Goal: Task Accomplishment & Management: Complete application form

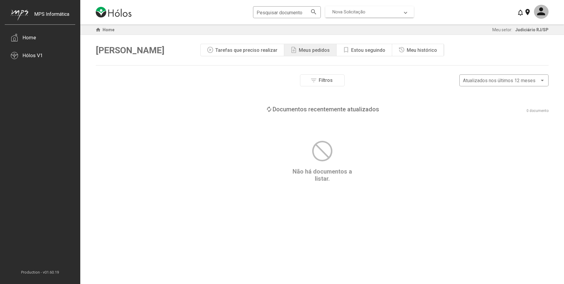
click at [390, 15] on mat-expansion-panel-header "Nova Solicitação" at bounding box center [370, 11] width 89 height 11
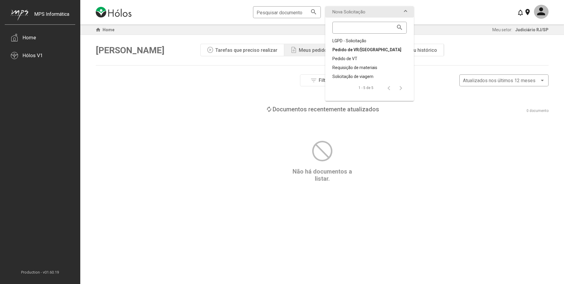
click at [360, 49] on div "Pedido de VR/[GEOGRAPHIC_DATA]" at bounding box center [370, 50] width 74 height 6
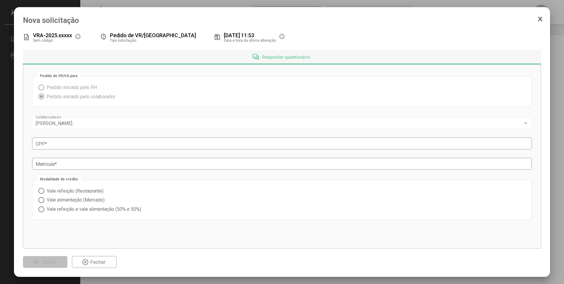
click at [541, 17] on icon at bounding box center [540, 19] width 5 height 6
